Goal: Task Accomplishment & Management: Use online tool/utility

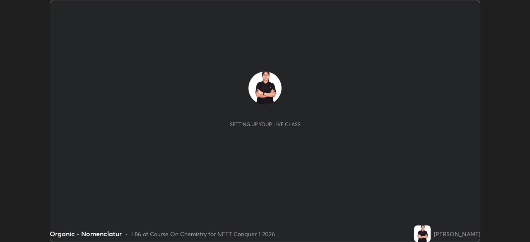
scroll to position [242, 529]
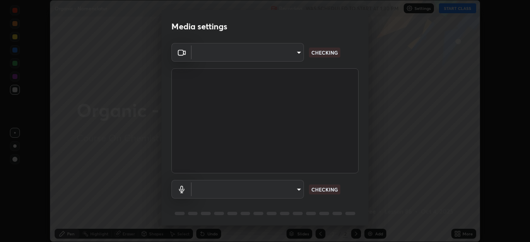
type input "878bb5f6a99355e2393efba74ceef3b3f7716bef1db07c11a5baaa90f242d193"
click at [290, 191] on body "Erase all Organic - Nomenclatur Recording WAS SCHEDULED TO START AT 1:30 PM Set…" at bounding box center [265, 121] width 530 height 242
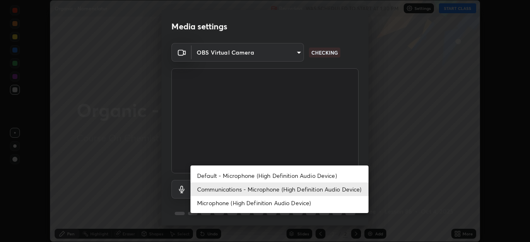
click at [297, 175] on li "Default - Microphone (High Definition Audio Device)" at bounding box center [279, 176] width 178 height 14
type input "default"
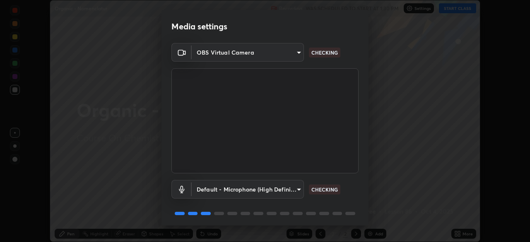
scroll to position [29, 0]
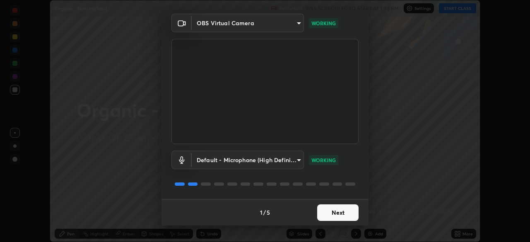
click at [295, 161] on body "Erase all Organic - Nomenclatur Recording WAS SCHEDULED TO START AT 1:30 PM Set…" at bounding box center [265, 121] width 530 height 242
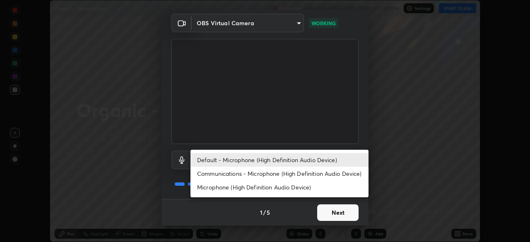
click at [297, 211] on div at bounding box center [265, 121] width 530 height 242
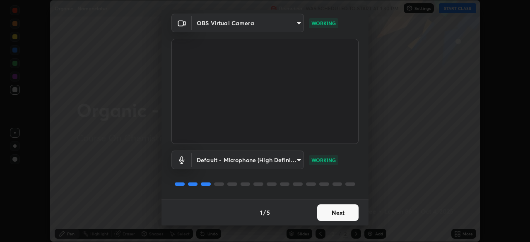
click at [339, 213] on button "Next" at bounding box center [337, 212] width 41 height 17
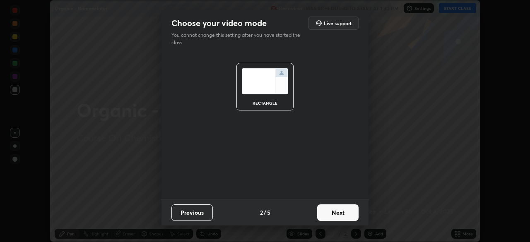
scroll to position [0, 0]
click at [337, 213] on button "Next" at bounding box center [337, 212] width 41 height 17
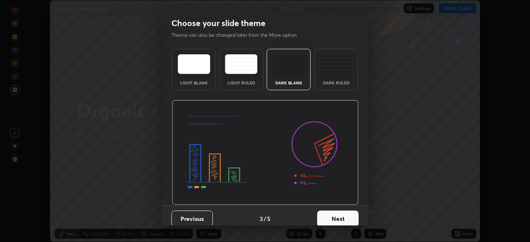
click at [334, 216] on button "Next" at bounding box center [337, 219] width 41 height 17
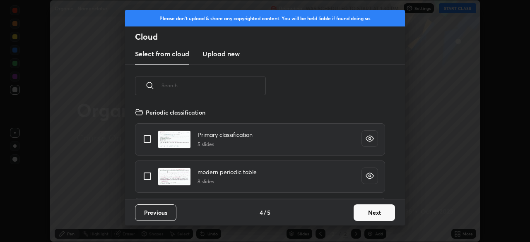
click at [355, 217] on button "Next" at bounding box center [373, 212] width 41 height 17
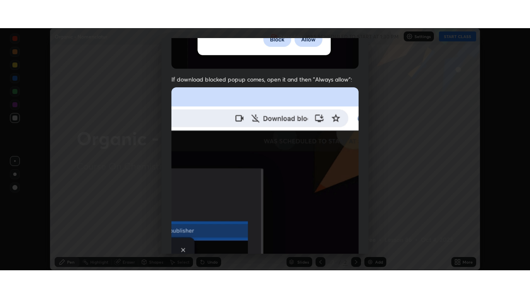
scroll to position [198, 0]
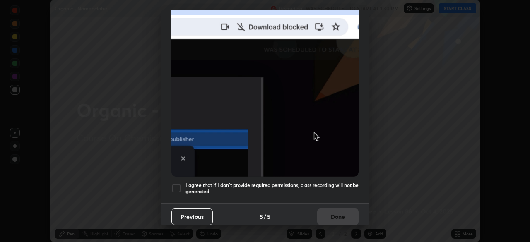
click at [181, 187] on div at bounding box center [176, 188] width 10 height 10
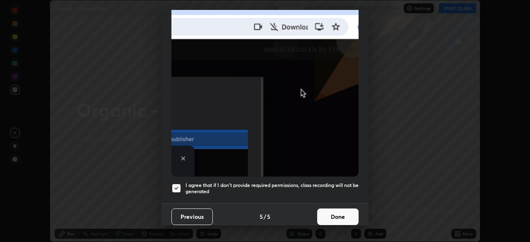
click at [333, 216] on button "Done" at bounding box center [337, 217] width 41 height 17
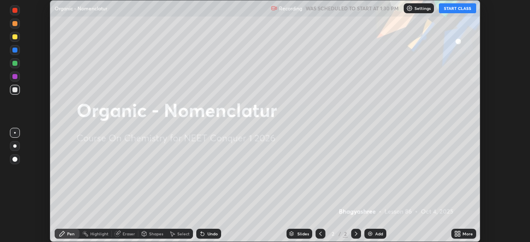
click at [456, 6] on button "START CLASS" at bounding box center [457, 8] width 37 height 10
click at [458, 235] on icon at bounding box center [459, 235] width 2 height 2
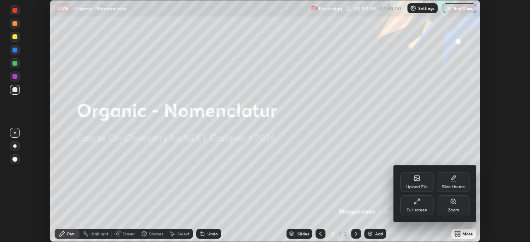
click at [418, 208] on div "Full screen" at bounding box center [416, 210] width 21 height 4
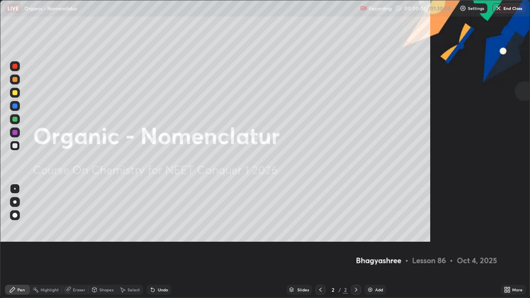
scroll to position [298, 530]
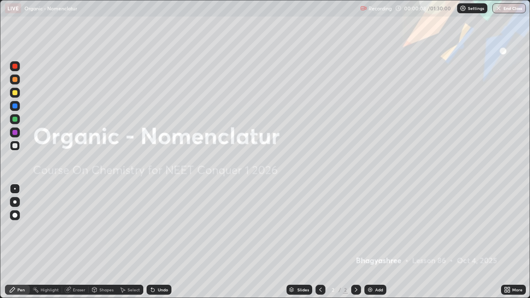
click at [369, 242] on img at bounding box center [370, 289] width 7 height 7
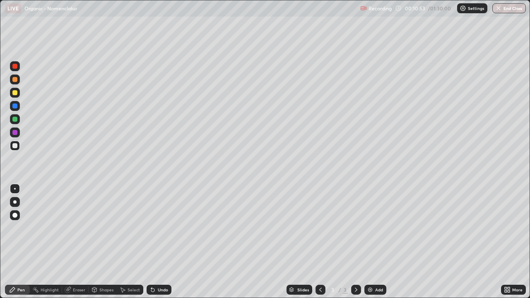
click at [13, 108] on div at bounding box center [15, 106] width 10 height 10
click at [17, 146] on div at bounding box center [14, 145] width 5 height 5
click at [374, 242] on div "Add" at bounding box center [375, 290] width 22 height 10
click at [15, 80] on div at bounding box center [14, 79] width 5 height 5
click at [15, 146] on div at bounding box center [14, 145] width 5 height 5
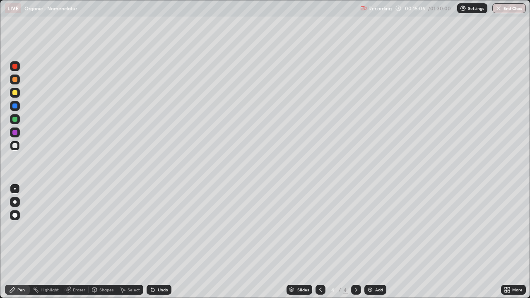
click at [15, 134] on div at bounding box center [14, 132] width 5 height 5
click at [73, 242] on div "Eraser" at bounding box center [75, 290] width 26 height 10
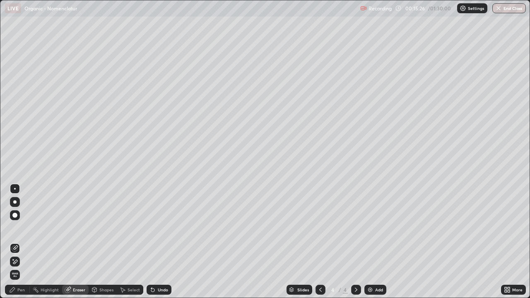
click at [20, 242] on div "Pen" at bounding box center [20, 290] width 7 height 4
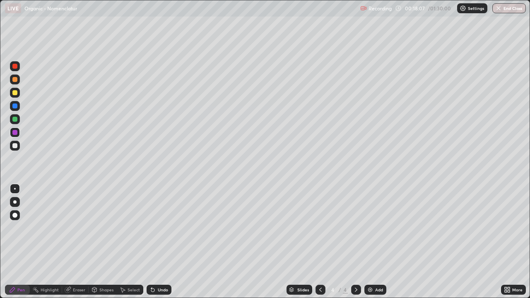
click at [15, 149] on div at bounding box center [15, 146] width 10 height 10
click at [12, 93] on div at bounding box center [14, 92] width 5 height 5
click at [18, 145] on div at bounding box center [15, 146] width 10 height 10
click at [372, 242] on img at bounding box center [370, 289] width 7 height 7
click at [15, 146] on div at bounding box center [14, 145] width 5 height 5
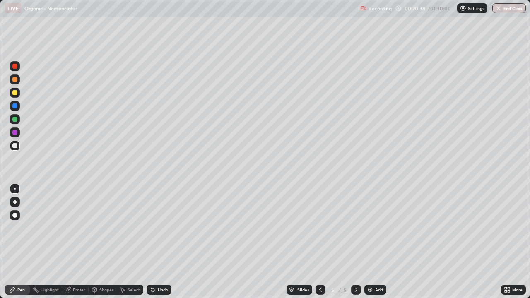
click at [16, 143] on div at bounding box center [14, 145] width 5 height 5
click at [14, 133] on div at bounding box center [14, 132] width 5 height 5
click at [18, 108] on div at bounding box center [15, 106] width 10 height 10
click at [18, 135] on div at bounding box center [15, 132] width 10 height 10
click at [15, 91] on div at bounding box center [14, 92] width 5 height 5
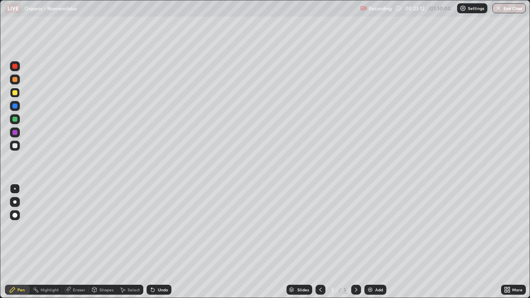
click at [376, 242] on div "Add" at bounding box center [375, 290] width 22 height 10
click at [15, 146] on div at bounding box center [14, 145] width 5 height 5
click at [72, 242] on div "Eraser" at bounding box center [75, 290] width 26 height 10
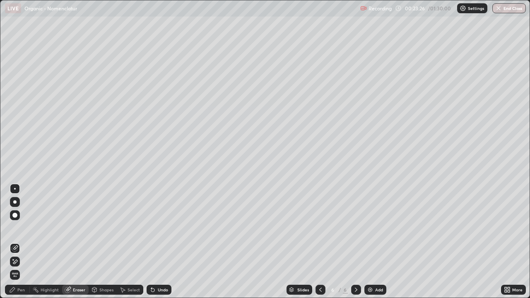
click at [130, 242] on div "Select" at bounding box center [133, 290] width 12 height 4
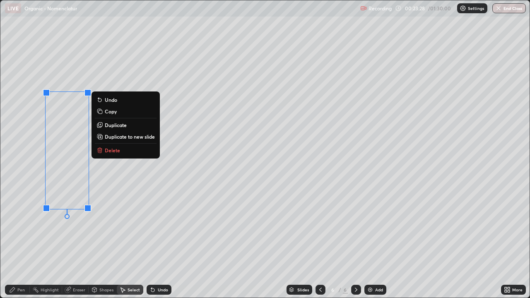
click at [117, 151] on p "Delete" at bounding box center [112, 150] width 15 height 7
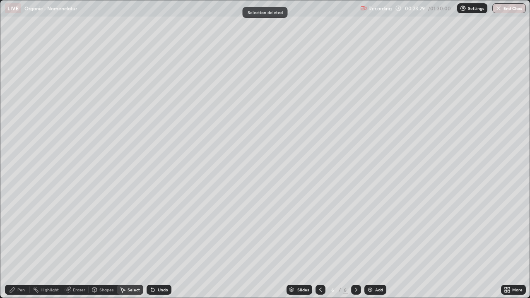
click at [19, 242] on div "Pen" at bounding box center [17, 290] width 25 height 10
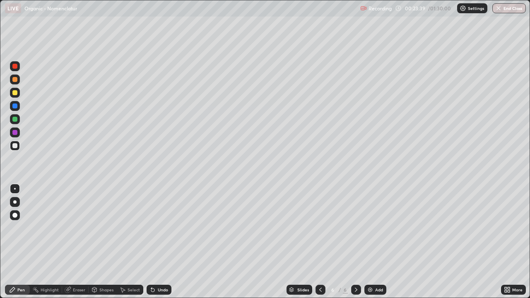
click at [18, 90] on div at bounding box center [15, 93] width 10 height 10
click at [15, 133] on div at bounding box center [14, 132] width 5 height 5
click at [14, 91] on div at bounding box center [14, 92] width 5 height 5
click at [14, 146] on div at bounding box center [14, 145] width 5 height 5
click at [16, 93] on div at bounding box center [14, 92] width 5 height 5
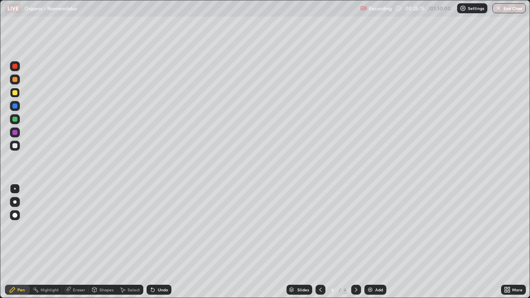
click at [132, 242] on div "Select" at bounding box center [133, 290] width 12 height 4
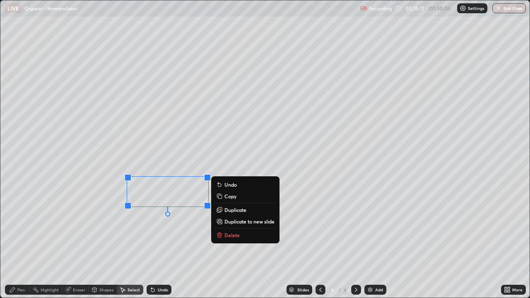
click at [232, 236] on p "Delete" at bounding box center [231, 235] width 15 height 7
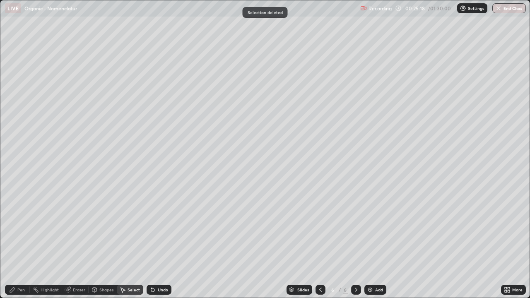
click at [21, 242] on div "Pen" at bounding box center [20, 290] width 7 height 4
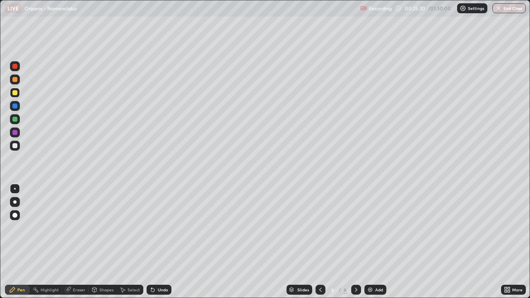
click at [16, 91] on div at bounding box center [14, 92] width 5 height 5
click at [19, 242] on div "Pen" at bounding box center [17, 290] width 25 height 10
click at [13, 130] on div at bounding box center [14, 132] width 5 height 5
click at [319, 242] on icon at bounding box center [320, 289] width 7 height 7
click at [319, 242] on icon at bounding box center [320, 290] width 2 height 4
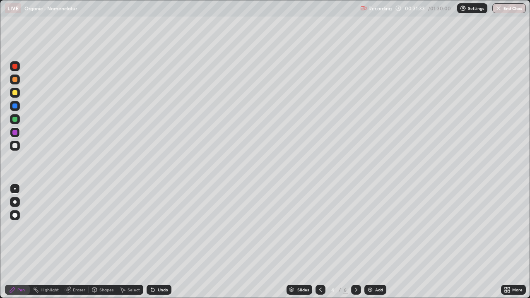
click at [356, 242] on icon at bounding box center [356, 289] width 7 height 7
click at [370, 242] on img at bounding box center [370, 289] width 7 height 7
click at [15, 146] on div at bounding box center [14, 145] width 5 height 5
click at [16, 134] on div at bounding box center [14, 132] width 5 height 5
click at [355, 242] on icon at bounding box center [356, 289] width 7 height 7
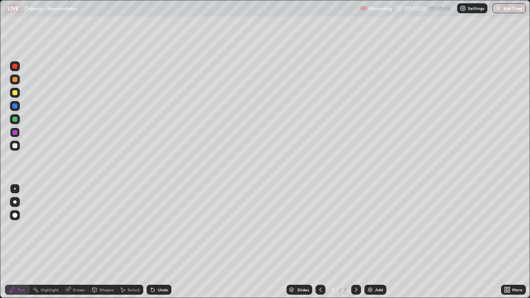
click at [375, 242] on div "Add" at bounding box center [379, 290] width 8 height 4
click at [15, 146] on div at bounding box center [14, 145] width 5 height 5
click at [16, 107] on div at bounding box center [14, 105] width 5 height 5
click at [371, 242] on div "Add" at bounding box center [375, 290] width 22 height 10
click at [19, 146] on div at bounding box center [15, 146] width 10 height 10
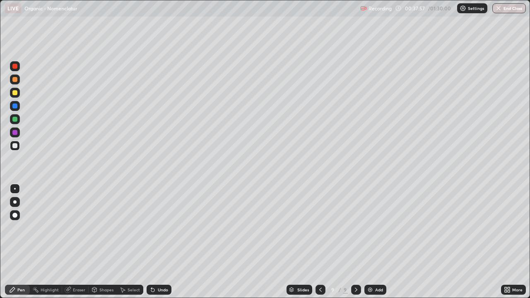
click at [15, 133] on div at bounding box center [14, 132] width 5 height 5
click at [13, 64] on div at bounding box center [14, 66] width 5 height 5
click at [17, 145] on div at bounding box center [14, 145] width 5 height 5
click at [149, 242] on icon at bounding box center [152, 289] width 7 height 7
click at [11, 131] on div at bounding box center [15, 132] width 10 height 10
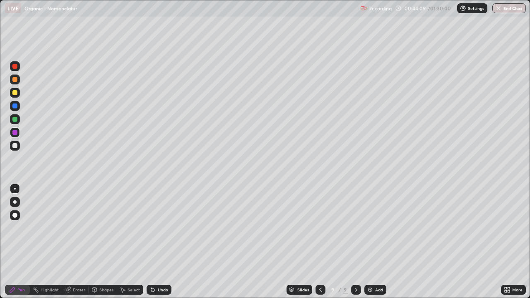
click at [131, 242] on div "Select" at bounding box center [133, 290] width 12 height 4
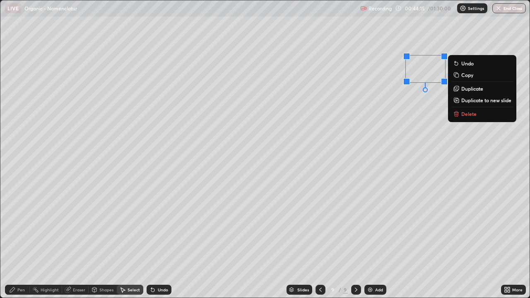
click at [465, 114] on p "Delete" at bounding box center [468, 113] width 15 height 7
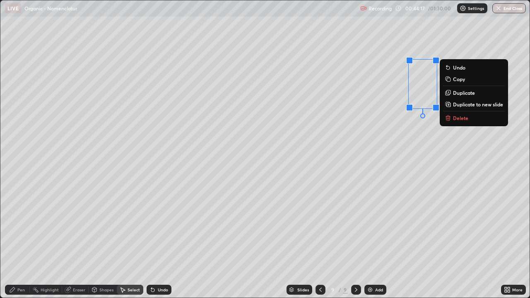
click at [458, 118] on p "Delete" at bounding box center [460, 118] width 15 height 7
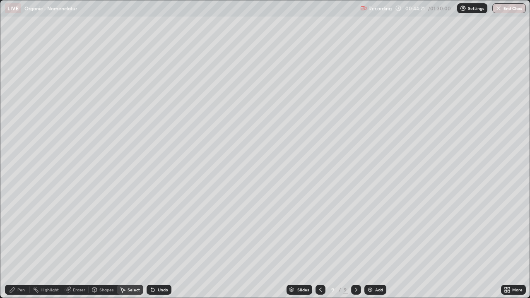
click at [73, 242] on div "Eraser" at bounding box center [79, 290] width 12 height 4
click at [19, 242] on div "Pen" at bounding box center [20, 290] width 7 height 4
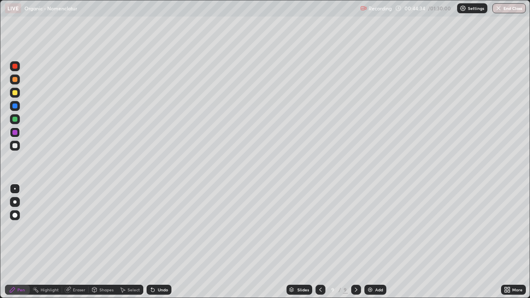
click at [16, 131] on div at bounding box center [14, 132] width 5 height 5
click at [19, 146] on div at bounding box center [15, 146] width 10 height 10
click at [379, 242] on div "Add" at bounding box center [375, 290] width 22 height 10
click at [375, 242] on div "Add" at bounding box center [379, 290] width 8 height 4
click at [151, 242] on div "Undo" at bounding box center [158, 290] width 25 height 10
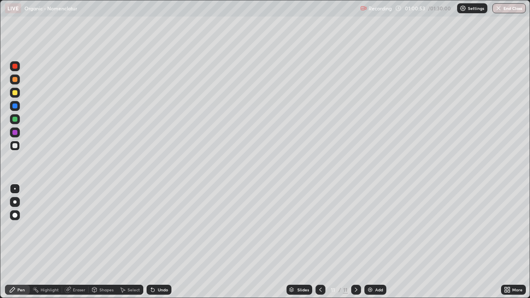
click at [154, 242] on div "Undo" at bounding box center [158, 290] width 25 height 10
click at [158, 242] on div "Undo" at bounding box center [163, 290] width 10 height 4
click at [151, 242] on icon at bounding box center [152, 289] width 3 height 3
click at [374, 242] on div "Add" at bounding box center [375, 290] width 22 height 10
click at [16, 90] on div at bounding box center [14, 92] width 5 height 5
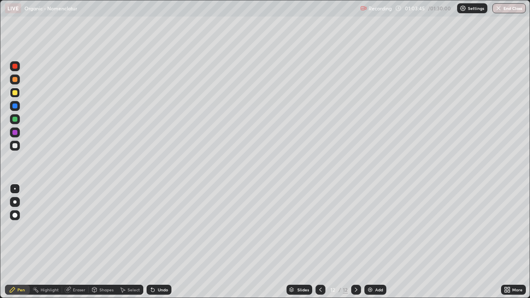
click at [12, 150] on div at bounding box center [15, 146] width 10 height 10
click at [15, 106] on div at bounding box center [14, 105] width 5 height 5
click at [16, 145] on div at bounding box center [14, 145] width 5 height 5
click at [14, 106] on div at bounding box center [14, 105] width 5 height 5
click at [374, 242] on div "Add" at bounding box center [375, 290] width 22 height 10
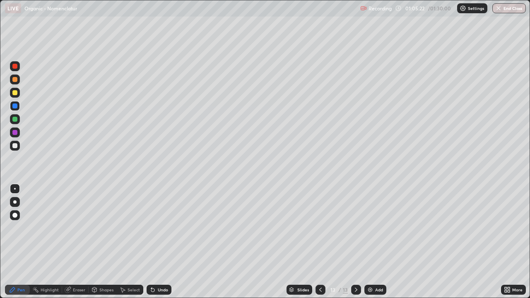
click at [16, 146] on div at bounding box center [14, 145] width 5 height 5
click at [70, 242] on icon at bounding box center [68, 289] width 7 height 7
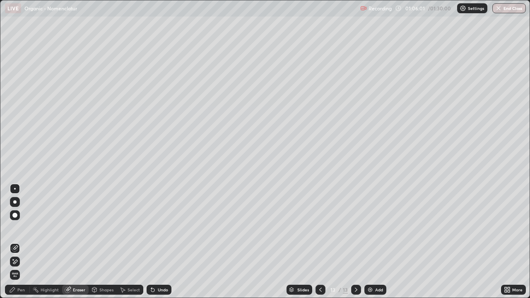
click at [20, 242] on div "Pen" at bounding box center [17, 290] width 25 height 10
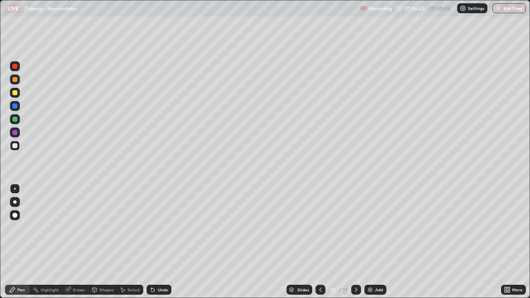
click at [11, 132] on div at bounding box center [15, 132] width 10 height 10
click at [151, 242] on icon at bounding box center [151, 288] width 1 height 1
click at [319, 242] on icon at bounding box center [320, 289] width 7 height 7
click at [74, 242] on div "Eraser" at bounding box center [79, 290] width 12 height 4
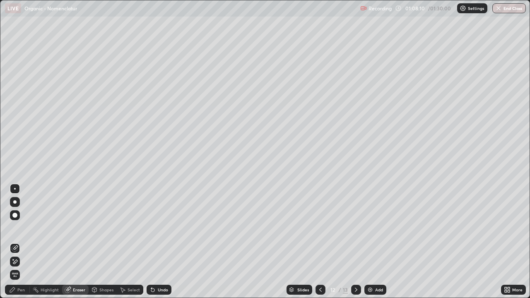
click at [22, 242] on div "Pen" at bounding box center [20, 290] width 7 height 4
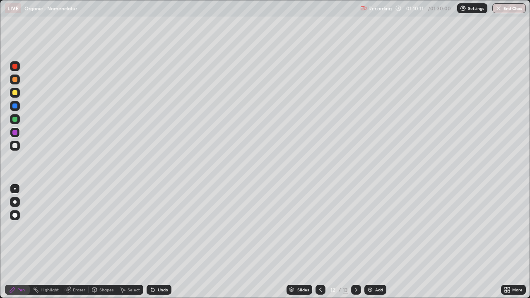
click at [358, 242] on div at bounding box center [356, 290] width 10 height 10
click at [369, 242] on img at bounding box center [370, 289] width 7 height 7
click at [15, 143] on div at bounding box center [14, 145] width 5 height 5
click at [14, 135] on div at bounding box center [15, 132] width 10 height 10
click at [15, 146] on div at bounding box center [14, 145] width 5 height 5
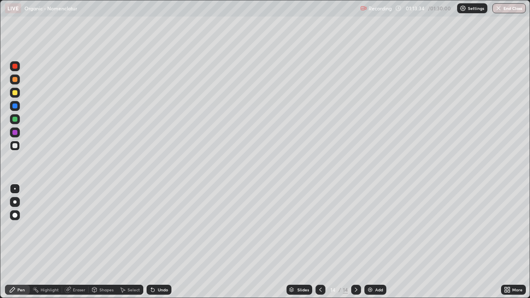
click at [15, 150] on div at bounding box center [15, 146] width 10 height 10
click at [16, 134] on div at bounding box center [14, 132] width 5 height 5
click at [15, 148] on div at bounding box center [14, 145] width 5 height 5
click at [17, 133] on div at bounding box center [14, 132] width 5 height 5
click at [15, 146] on div at bounding box center [14, 145] width 5 height 5
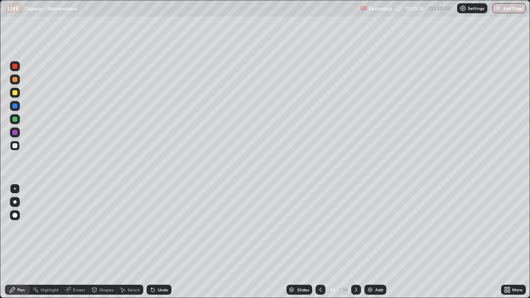
click at [15, 93] on div at bounding box center [14, 92] width 5 height 5
click at [18, 242] on div "Pen" at bounding box center [17, 290] width 25 height 10
click at [17, 146] on div at bounding box center [14, 145] width 5 height 5
click at [81, 242] on div "Eraser" at bounding box center [79, 290] width 12 height 4
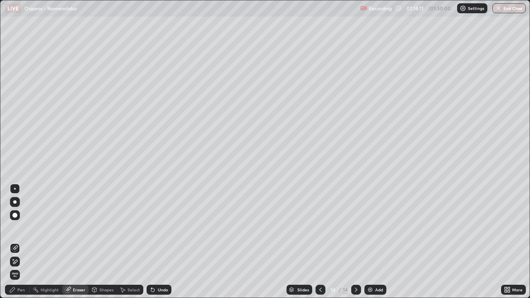
click at [370, 242] on img at bounding box center [370, 289] width 7 height 7
click at [24, 242] on div "Pen" at bounding box center [20, 290] width 7 height 4
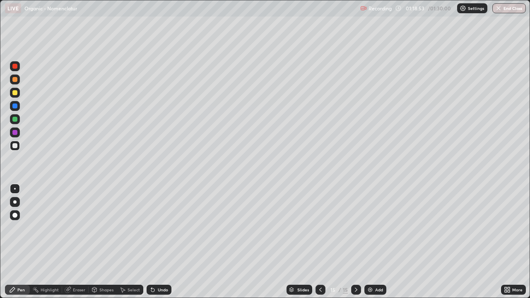
click at [156, 242] on div "Undo" at bounding box center [158, 290] width 25 height 10
click at [72, 242] on div "Eraser" at bounding box center [75, 290] width 26 height 10
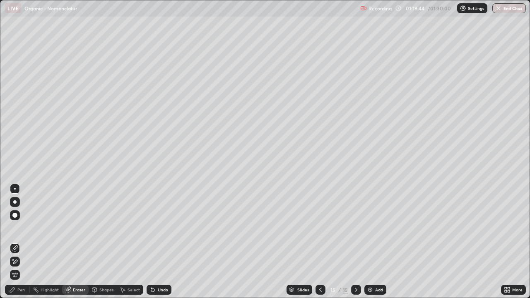
click at [18, 242] on div "Pen" at bounding box center [20, 290] width 7 height 4
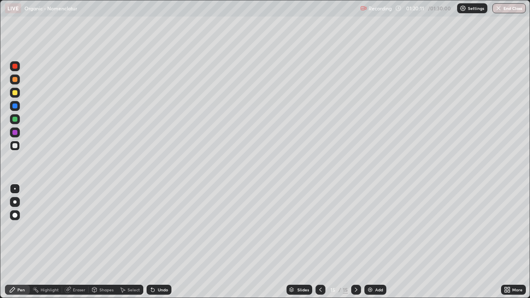
click at [72, 242] on div "Eraser" at bounding box center [75, 290] width 26 height 10
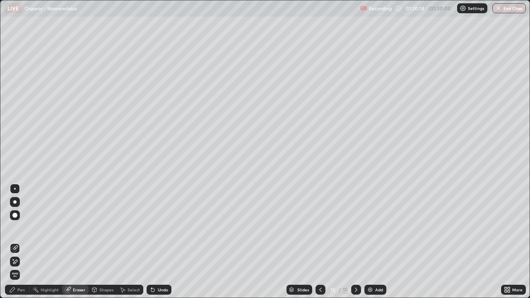
click at [16, 242] on div "Pen" at bounding box center [17, 290] width 25 height 10
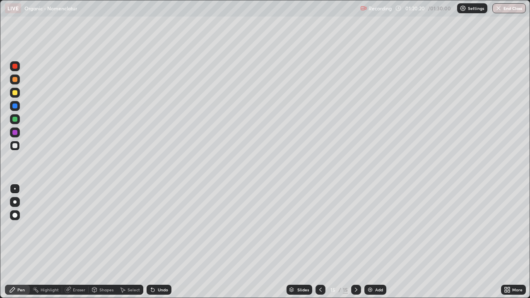
click at [71, 242] on div "Eraser" at bounding box center [75, 290] width 26 height 10
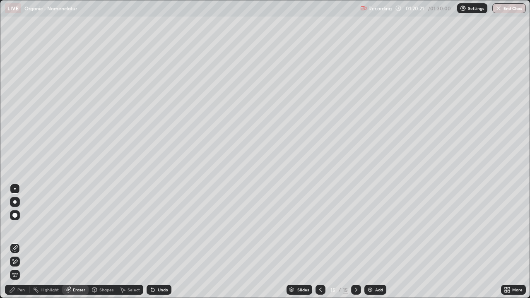
click at [18, 242] on div "Pen" at bounding box center [20, 290] width 7 height 4
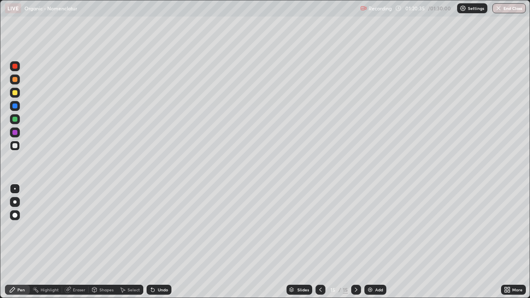
click at [318, 242] on div at bounding box center [320, 289] width 10 height 17
click at [360, 242] on div at bounding box center [356, 290] width 10 height 10
click at [79, 242] on div "Eraser" at bounding box center [79, 290] width 12 height 4
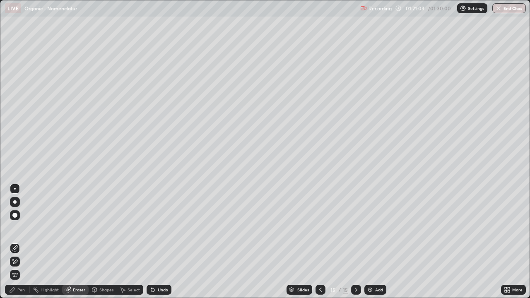
click at [320, 242] on icon at bounding box center [320, 289] width 7 height 7
click at [356, 242] on div at bounding box center [356, 290] width 10 height 10
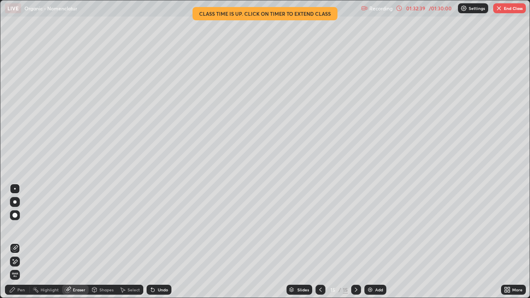
click at [501, 11] on img "button" at bounding box center [498, 8] width 7 height 7
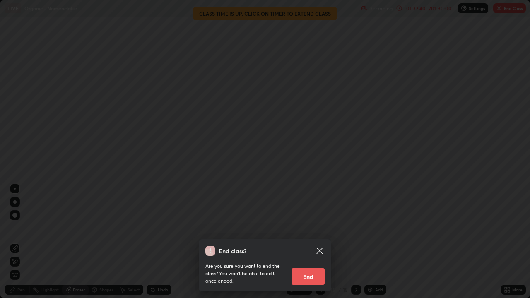
click at [314, 242] on button "End" at bounding box center [307, 276] width 33 height 17
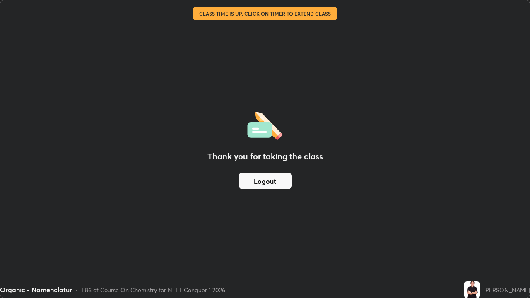
click at [268, 181] on button "Logout" at bounding box center [265, 181] width 53 height 17
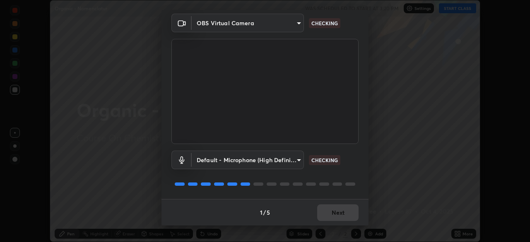
scroll to position [29, 0]
click at [329, 214] on div "1 / 5 Next" at bounding box center [264, 213] width 207 height 26
click at [339, 215] on div "1 / 5 Next" at bounding box center [264, 213] width 207 height 26
click at [337, 215] on div "1 / 5 Next" at bounding box center [264, 213] width 207 height 26
click at [338, 213] on div "1 / 5 Next" at bounding box center [264, 213] width 207 height 26
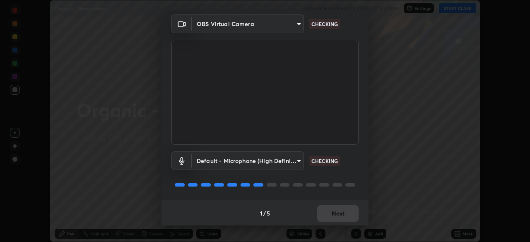
click at [341, 211] on div "1 / 5 Next" at bounding box center [264, 213] width 207 height 26
click at [343, 213] on div "1 / 5 Next" at bounding box center [264, 213] width 207 height 26
click at [345, 214] on div "1 / 5 Next" at bounding box center [264, 213] width 207 height 26
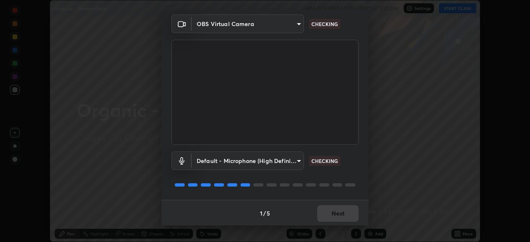
click at [345, 214] on div "1 / 5 Next" at bounding box center [264, 213] width 207 height 26
click at [343, 214] on div "1 / 5 Next" at bounding box center [264, 213] width 207 height 26
click at [344, 215] on div "1 / 5 Next" at bounding box center [264, 213] width 207 height 26
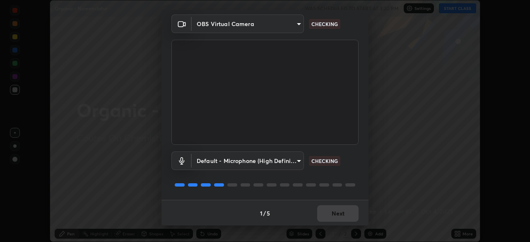
click at [343, 215] on div "1 / 5 Next" at bounding box center [264, 213] width 207 height 26
click at [346, 216] on div "1 / 5 Next" at bounding box center [264, 213] width 207 height 26
click at [338, 214] on div "1 / 5 Next" at bounding box center [264, 213] width 207 height 26
click at [348, 214] on div "1 / 5 Next" at bounding box center [264, 213] width 207 height 26
click at [336, 217] on div "1 / 5 Next" at bounding box center [264, 213] width 207 height 26
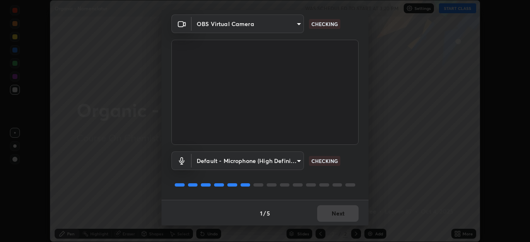
click at [348, 213] on div "1 / 5 Next" at bounding box center [264, 213] width 207 height 26
click at [337, 215] on div "1 / 5 Next" at bounding box center [264, 213] width 207 height 26
click at [345, 215] on button "Next" at bounding box center [337, 213] width 41 height 17
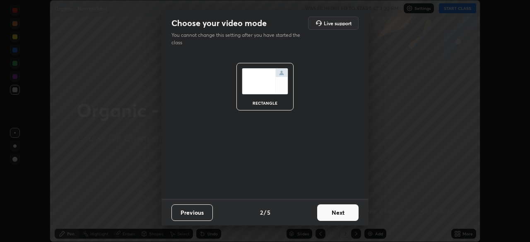
scroll to position [0, 0]
click at [336, 218] on button "Next" at bounding box center [337, 212] width 41 height 17
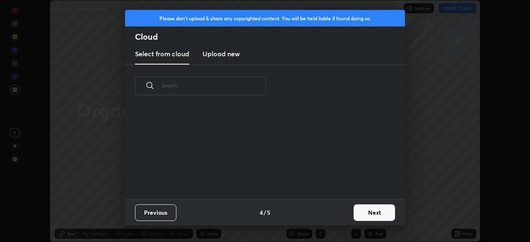
click at [346, 215] on div "Previous 4 / 5 Next" at bounding box center [265, 212] width 280 height 26
click at [348, 213] on div "Previous 4 / 5 Next" at bounding box center [265, 212] width 280 height 26
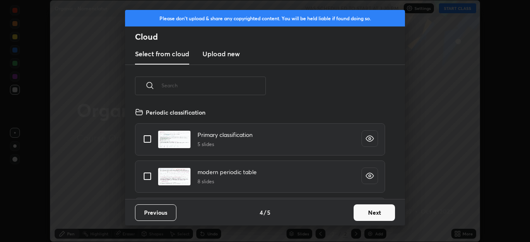
scroll to position [92, 266]
click at [367, 210] on button "Next" at bounding box center [373, 212] width 41 height 17
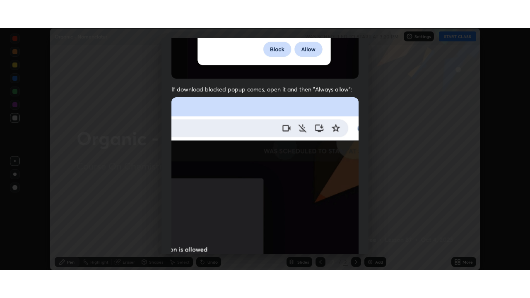
scroll to position [198, 0]
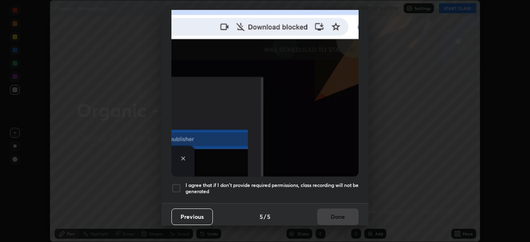
click at [317, 185] on h5 "I agree that if I don't provide required permissions, class recording will not …" at bounding box center [271, 188] width 173 height 13
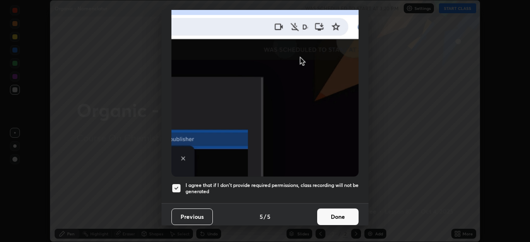
click at [331, 211] on button "Done" at bounding box center [337, 217] width 41 height 17
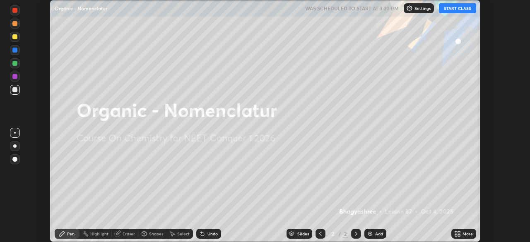
click at [459, 233] on icon at bounding box center [459, 232] width 2 height 2
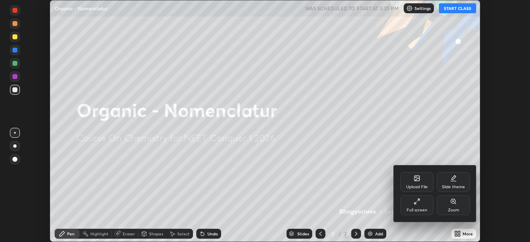
click at [421, 211] on div "Full screen" at bounding box center [416, 210] width 21 height 4
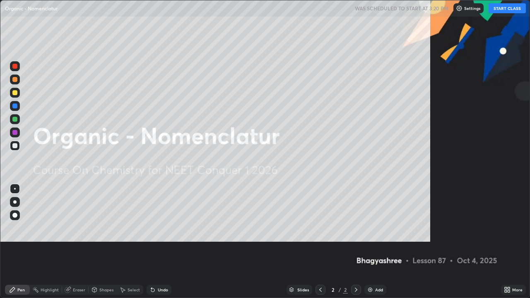
scroll to position [298, 530]
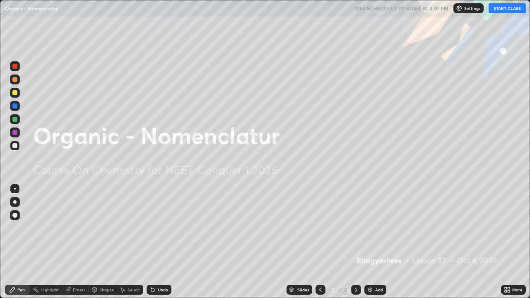
click at [506, 7] on button "START CLASS" at bounding box center [506, 8] width 37 height 10
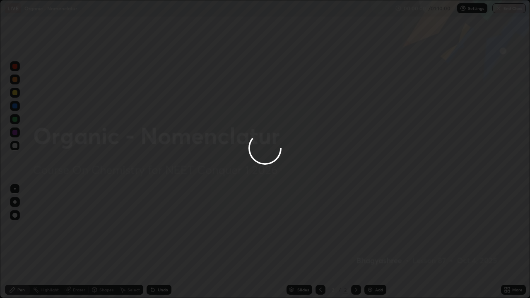
click at [372, 242] on img at bounding box center [370, 289] width 7 height 7
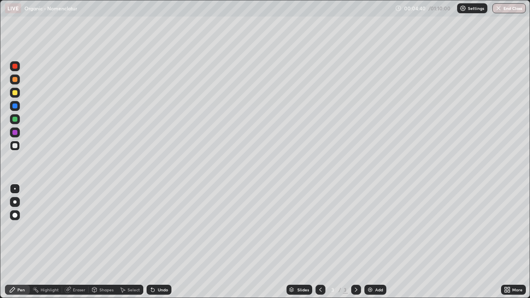
click at [15, 91] on div at bounding box center [14, 92] width 5 height 5
click at [15, 150] on div at bounding box center [15, 146] width 10 height 10
click at [16, 147] on div at bounding box center [14, 145] width 5 height 5
click at [12, 90] on div at bounding box center [15, 93] width 10 height 10
click at [12, 129] on div at bounding box center [15, 132] width 10 height 10
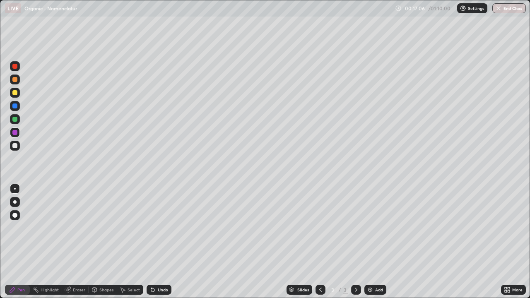
click at [15, 148] on div at bounding box center [14, 145] width 5 height 5
click at [74, 242] on div "Eraser" at bounding box center [79, 290] width 12 height 4
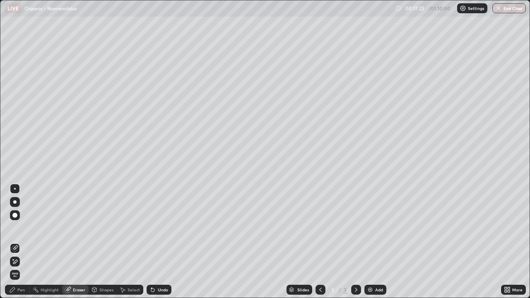
click at [29, 242] on div "Pen" at bounding box center [17, 290] width 25 height 10
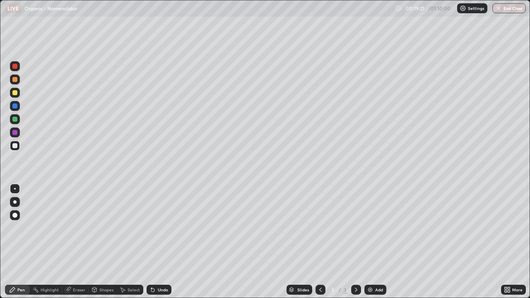
click at [154, 242] on icon at bounding box center [152, 289] width 7 height 7
click at [372, 242] on img at bounding box center [370, 289] width 7 height 7
click at [16, 93] on div at bounding box center [14, 92] width 5 height 5
click at [17, 132] on div at bounding box center [14, 132] width 5 height 5
click at [15, 147] on div at bounding box center [14, 145] width 5 height 5
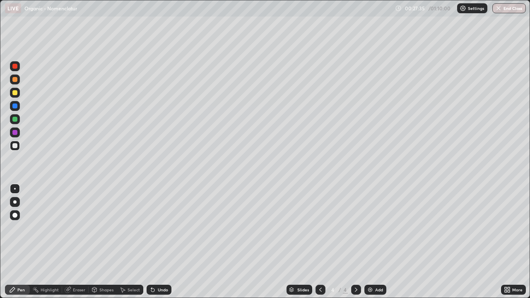
click at [15, 92] on div at bounding box center [14, 92] width 5 height 5
click at [18, 146] on div at bounding box center [15, 146] width 10 height 10
click at [154, 242] on icon at bounding box center [152, 289] width 7 height 7
click at [125, 242] on div "Select" at bounding box center [130, 290] width 26 height 10
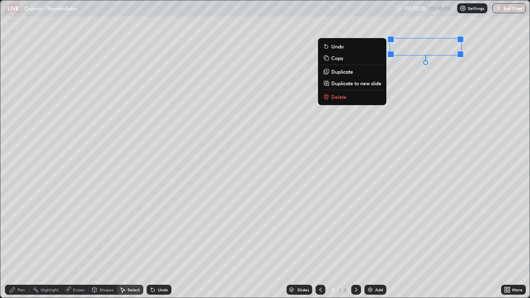
click at [348, 95] on button "Delete" at bounding box center [352, 97] width 62 height 10
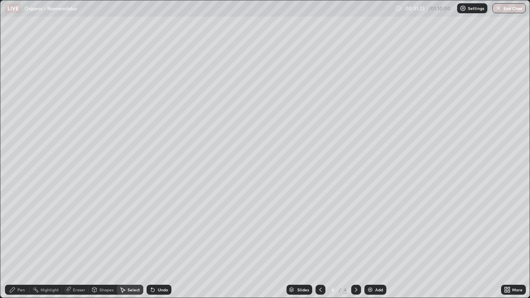
click at [371, 242] on img at bounding box center [370, 289] width 7 height 7
click at [23, 242] on div "Pen" at bounding box center [20, 290] width 7 height 4
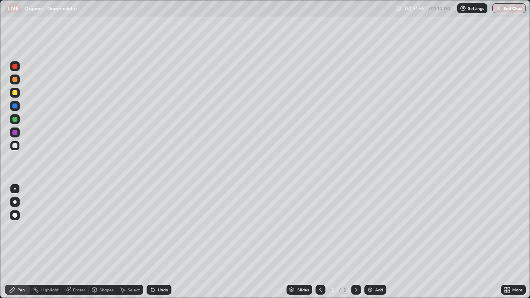
click at [14, 106] on div at bounding box center [14, 105] width 5 height 5
click at [159, 242] on div "Undo" at bounding box center [158, 290] width 25 height 10
click at [158, 242] on div "Undo" at bounding box center [163, 290] width 10 height 4
click at [155, 242] on div "Undo" at bounding box center [158, 290] width 25 height 10
click at [159, 242] on div "Undo" at bounding box center [163, 290] width 10 height 4
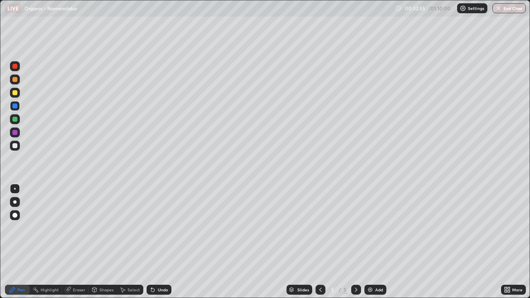
click at [154, 242] on icon at bounding box center [152, 289] width 7 height 7
click at [151, 242] on icon at bounding box center [152, 289] width 3 height 3
click at [76, 242] on div "Eraser" at bounding box center [79, 290] width 12 height 4
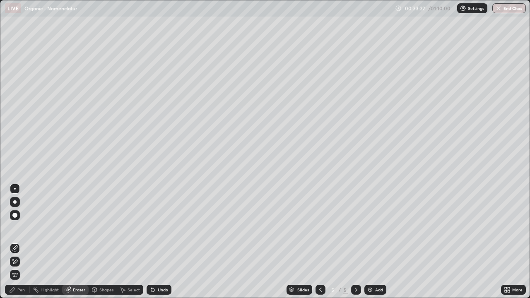
click at [24, 242] on div "Pen" at bounding box center [20, 290] width 7 height 4
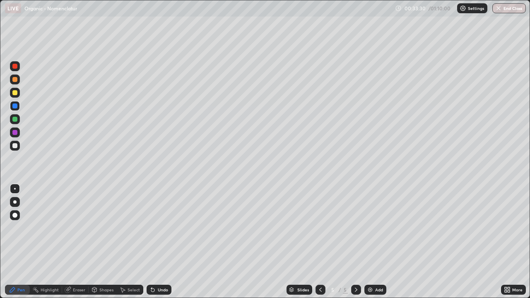
click at [158, 242] on div "Undo" at bounding box center [158, 290] width 25 height 10
click at [159, 242] on div "Undo" at bounding box center [158, 290] width 25 height 10
click at [14, 145] on div at bounding box center [14, 145] width 5 height 5
click at [124, 242] on icon at bounding box center [123, 290] width 5 height 5
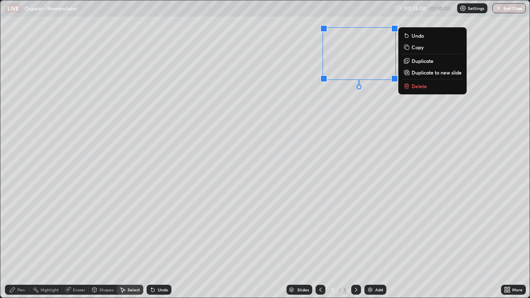
click at [419, 88] on p "Delete" at bounding box center [418, 86] width 15 height 7
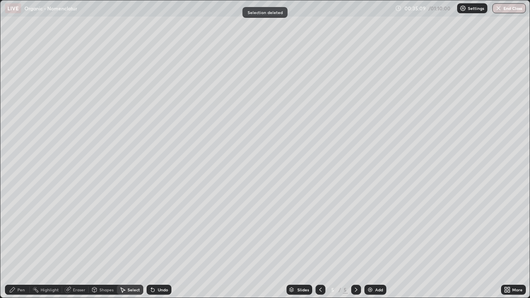
click at [19, 242] on div "Pen" at bounding box center [20, 290] width 7 height 4
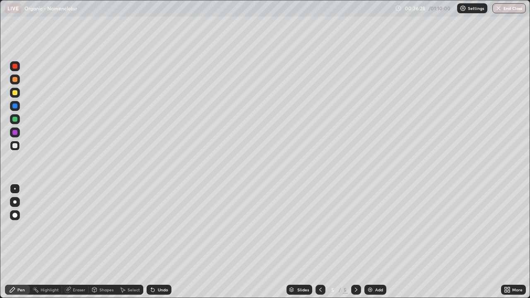
click at [15, 146] on div at bounding box center [14, 145] width 5 height 5
click at [151, 242] on icon at bounding box center [152, 289] width 3 height 3
click at [153, 242] on icon at bounding box center [152, 289] width 7 height 7
click at [85, 242] on div "Eraser" at bounding box center [75, 290] width 26 height 10
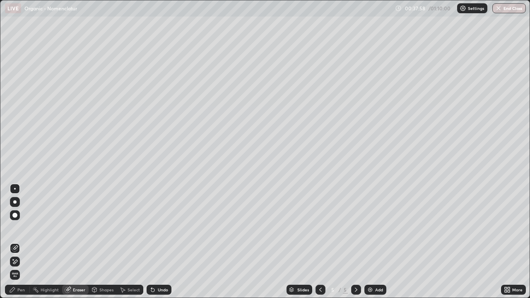
click at [19, 242] on div "Pen" at bounding box center [20, 290] width 7 height 4
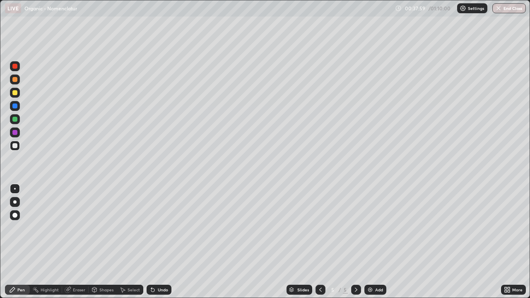
click at [372, 242] on img at bounding box center [370, 289] width 7 height 7
click at [15, 105] on div at bounding box center [14, 105] width 5 height 5
click at [153, 242] on icon at bounding box center [152, 289] width 3 height 3
click at [72, 242] on div "Eraser" at bounding box center [75, 290] width 26 height 10
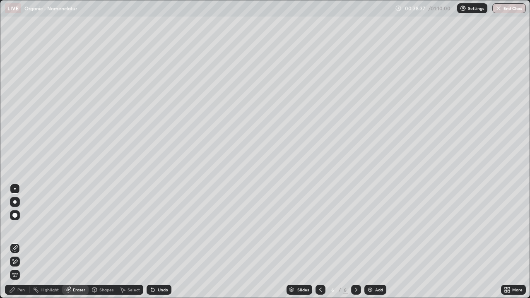
click at [19, 242] on div "Pen" at bounding box center [17, 290] width 25 height 10
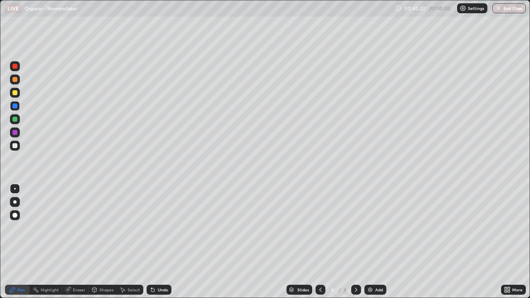
click at [132, 242] on div "Select" at bounding box center [130, 289] width 26 height 17
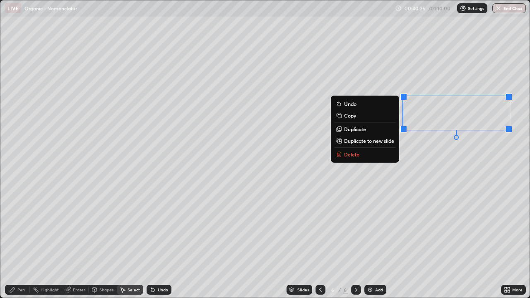
click at [355, 154] on p "Delete" at bounding box center [351, 154] width 15 height 7
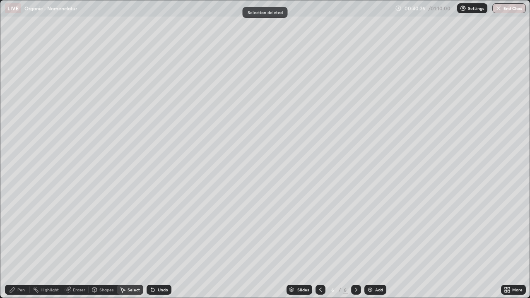
click at [13, 242] on icon at bounding box center [12, 289] width 7 height 7
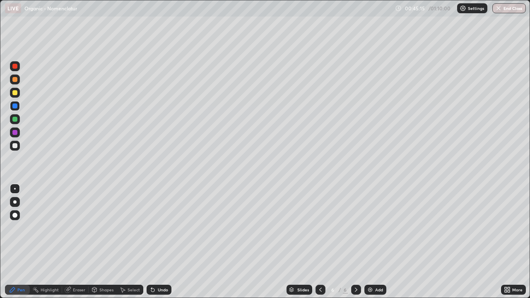
click at [503, 8] on button "End Class" at bounding box center [509, 8] width 34 height 10
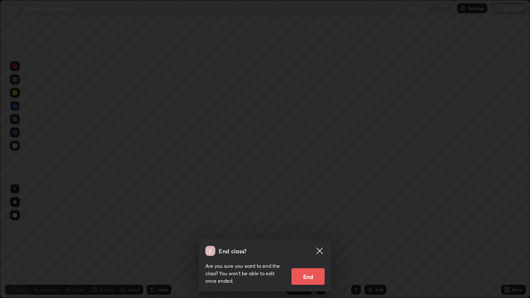
click at [302, 242] on button "End" at bounding box center [307, 276] width 33 height 17
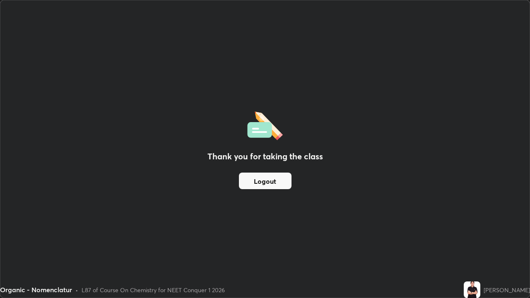
click at [276, 183] on button "Logout" at bounding box center [265, 181] width 53 height 17
